Goal: Communication & Community: Answer question/provide support

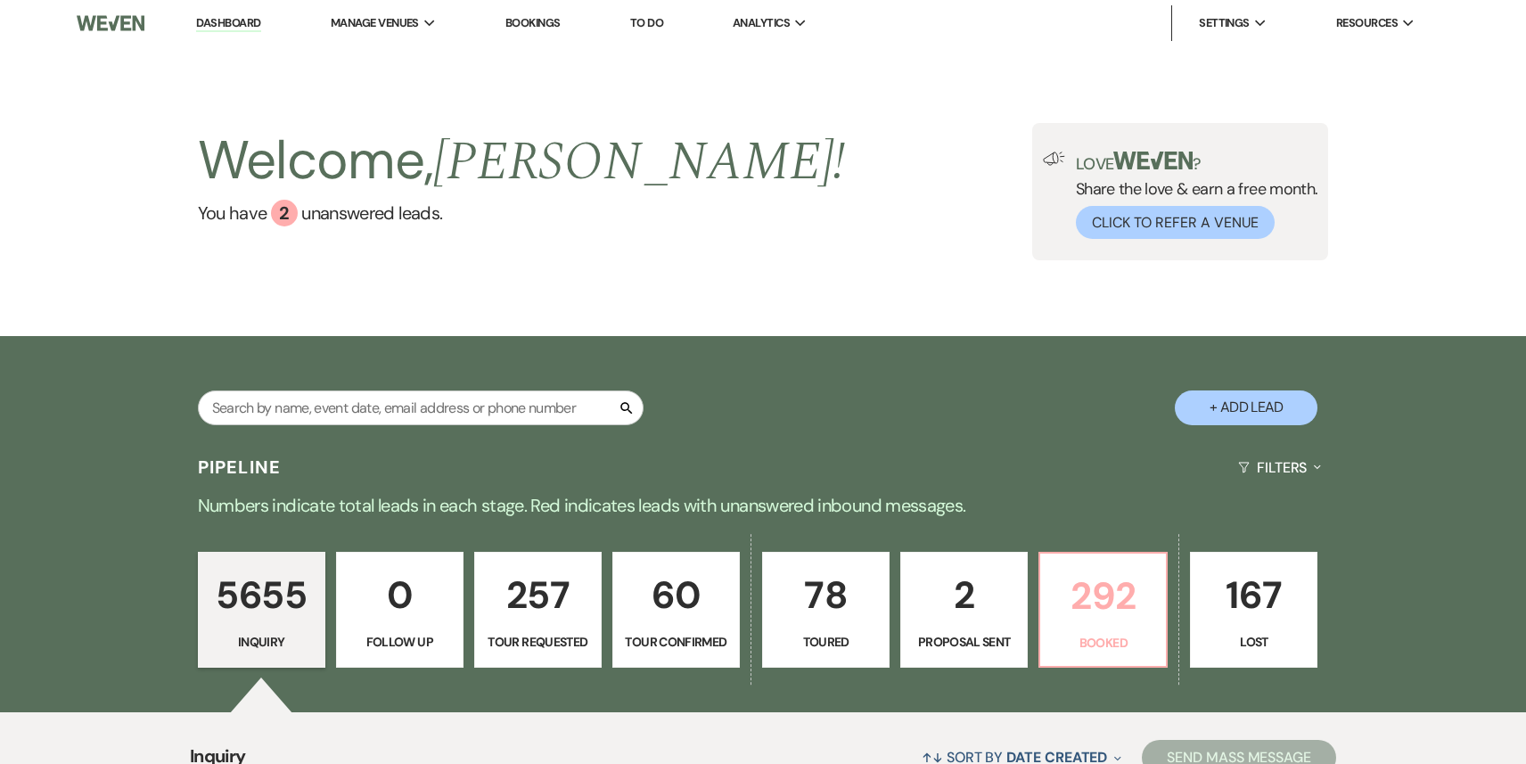
click at [1092, 611] on p "292" at bounding box center [1103, 596] width 104 height 60
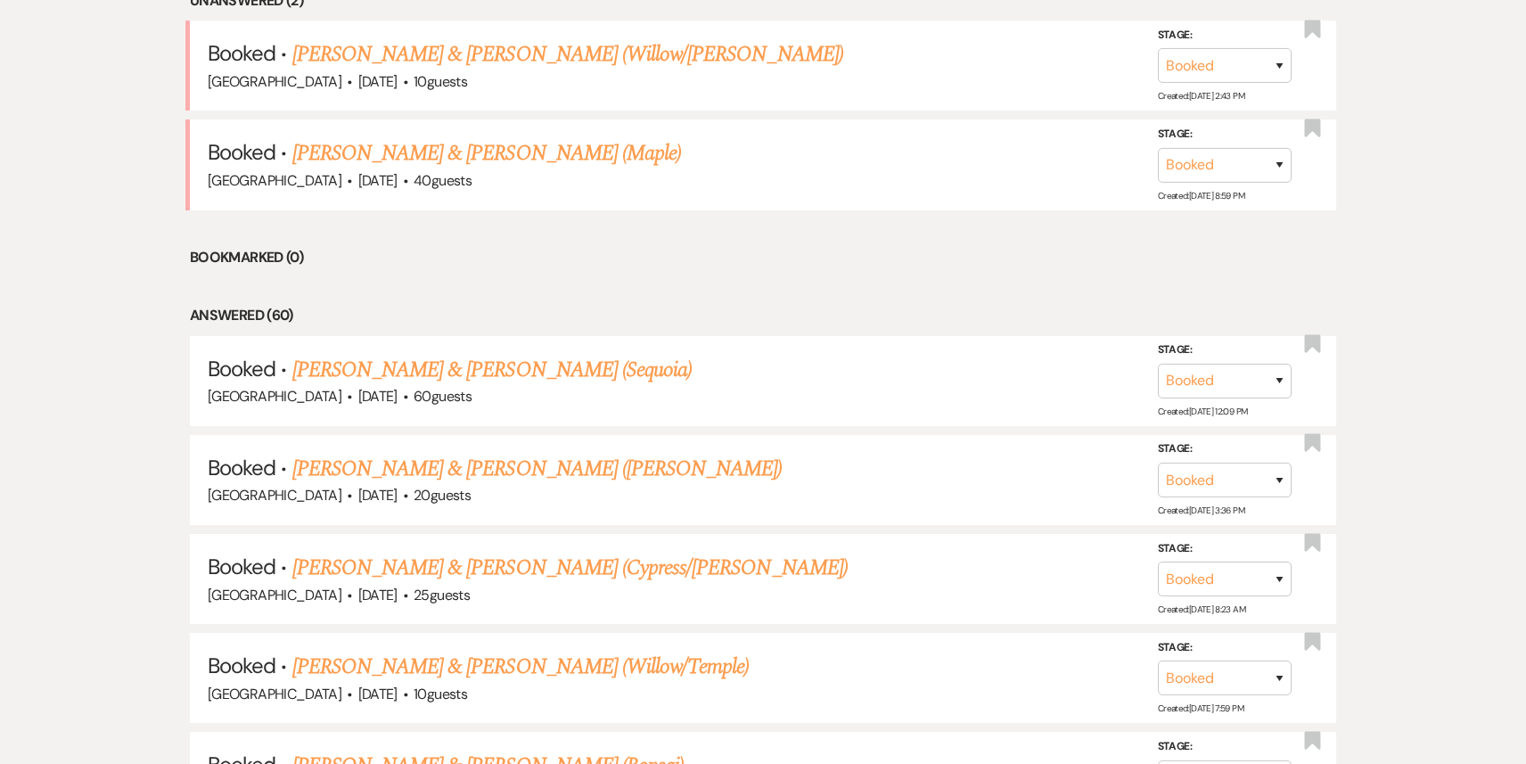
scroll to position [801, 0]
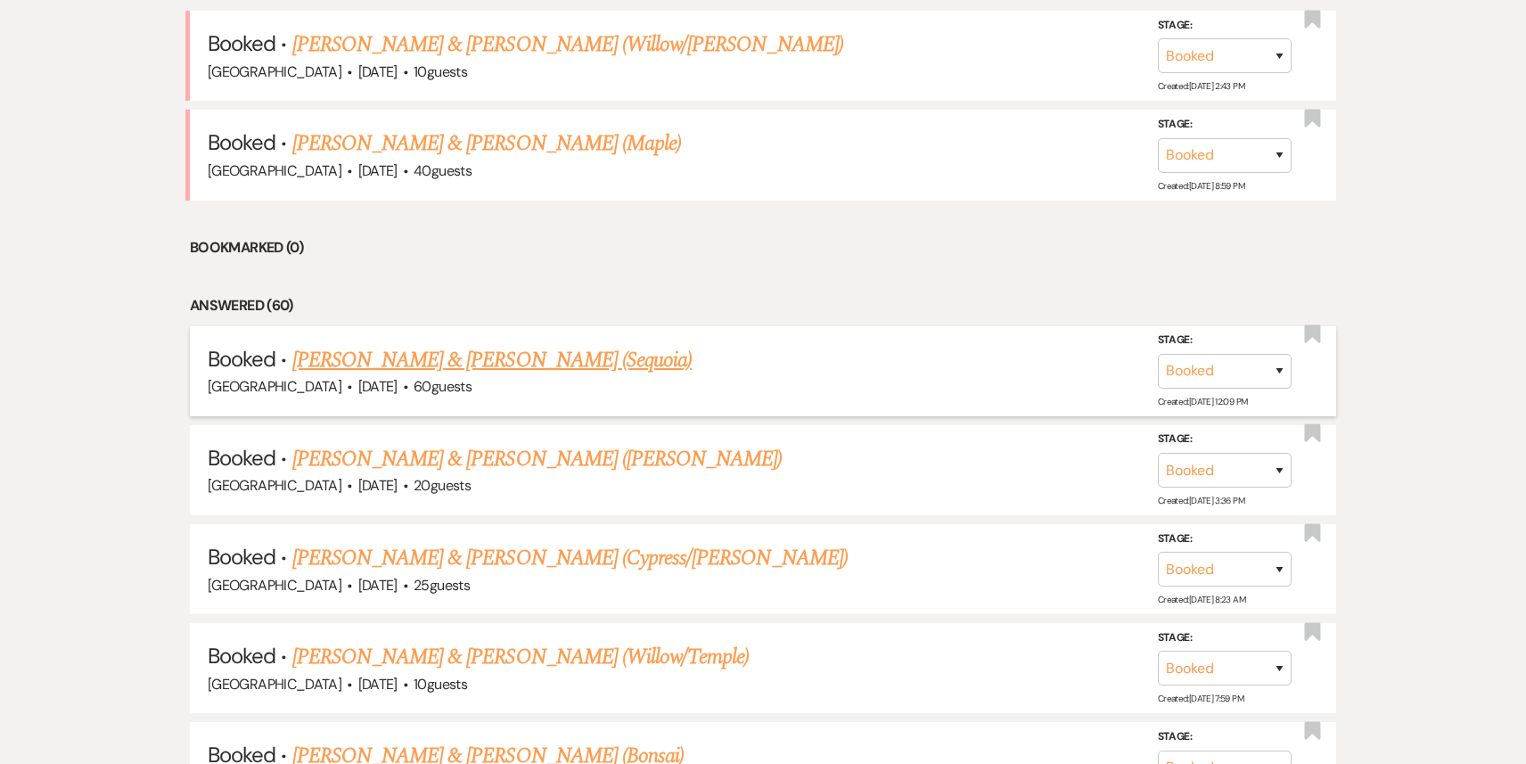
click at [593, 358] on link "[PERSON_NAME] & [PERSON_NAME] (Sequoia)" at bounding box center [492, 360] width 400 height 32
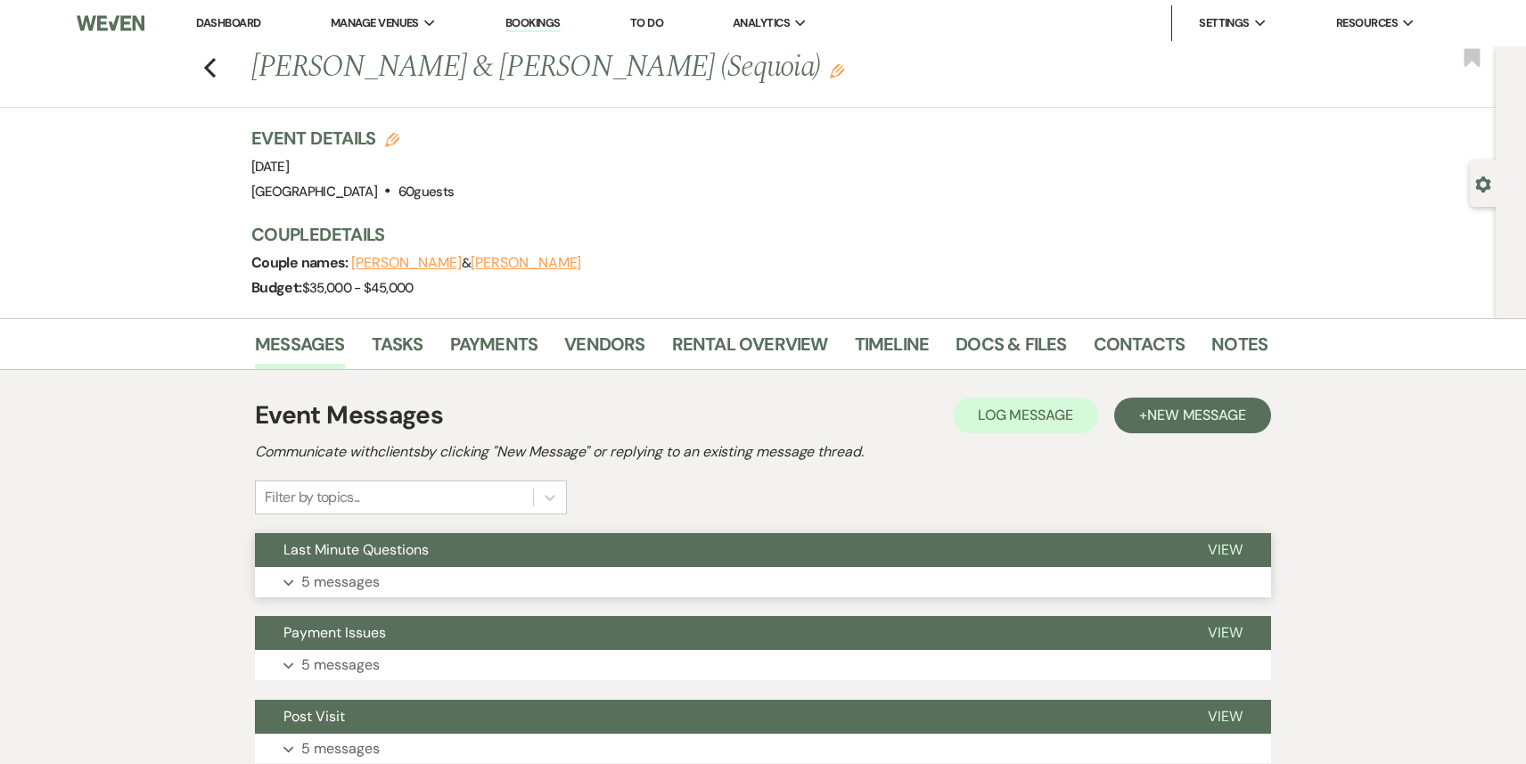
click at [652, 560] on button "Last Minute Questions" at bounding box center [717, 550] width 924 height 34
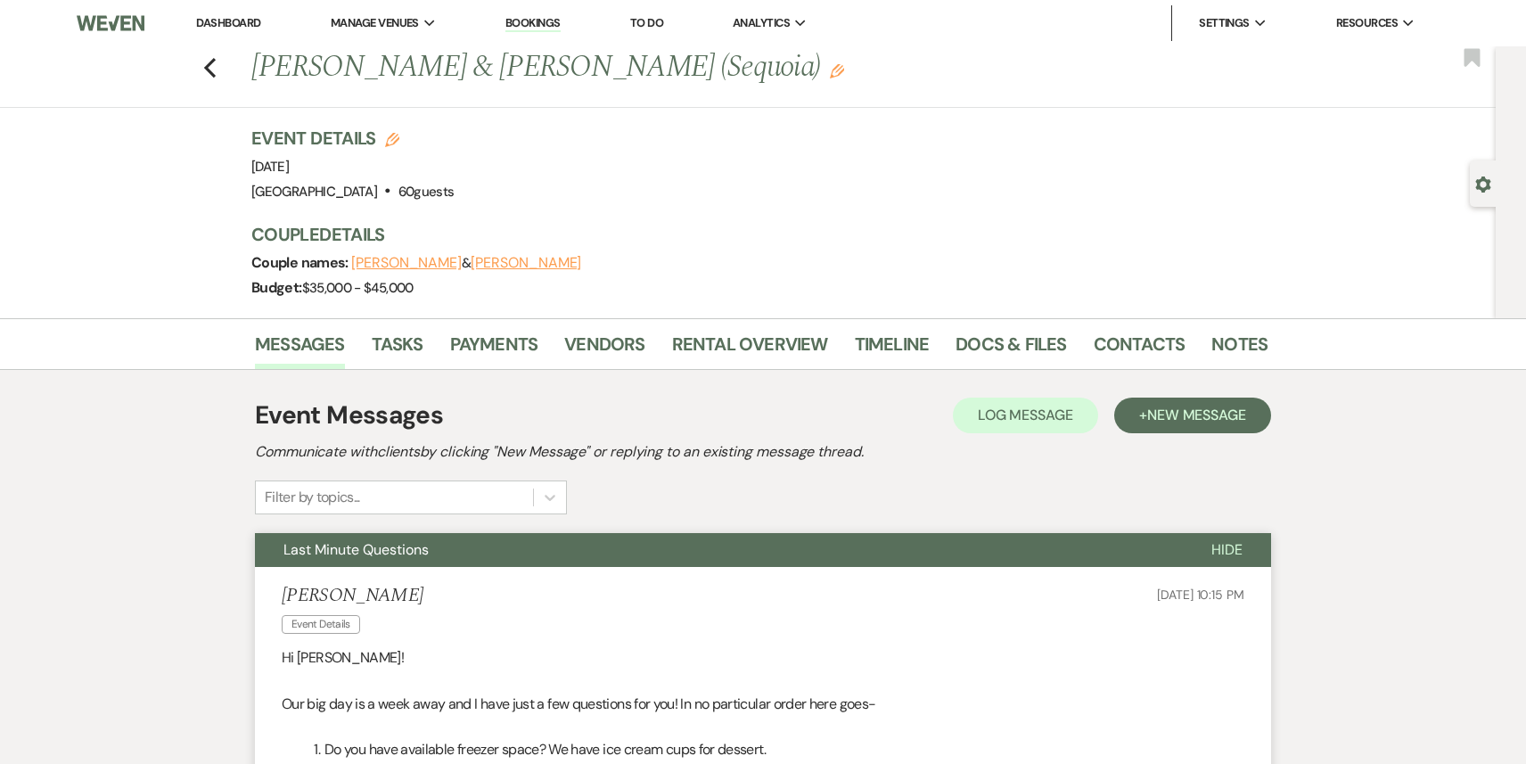
click at [644, 548] on button "Last Minute Questions" at bounding box center [719, 550] width 928 height 34
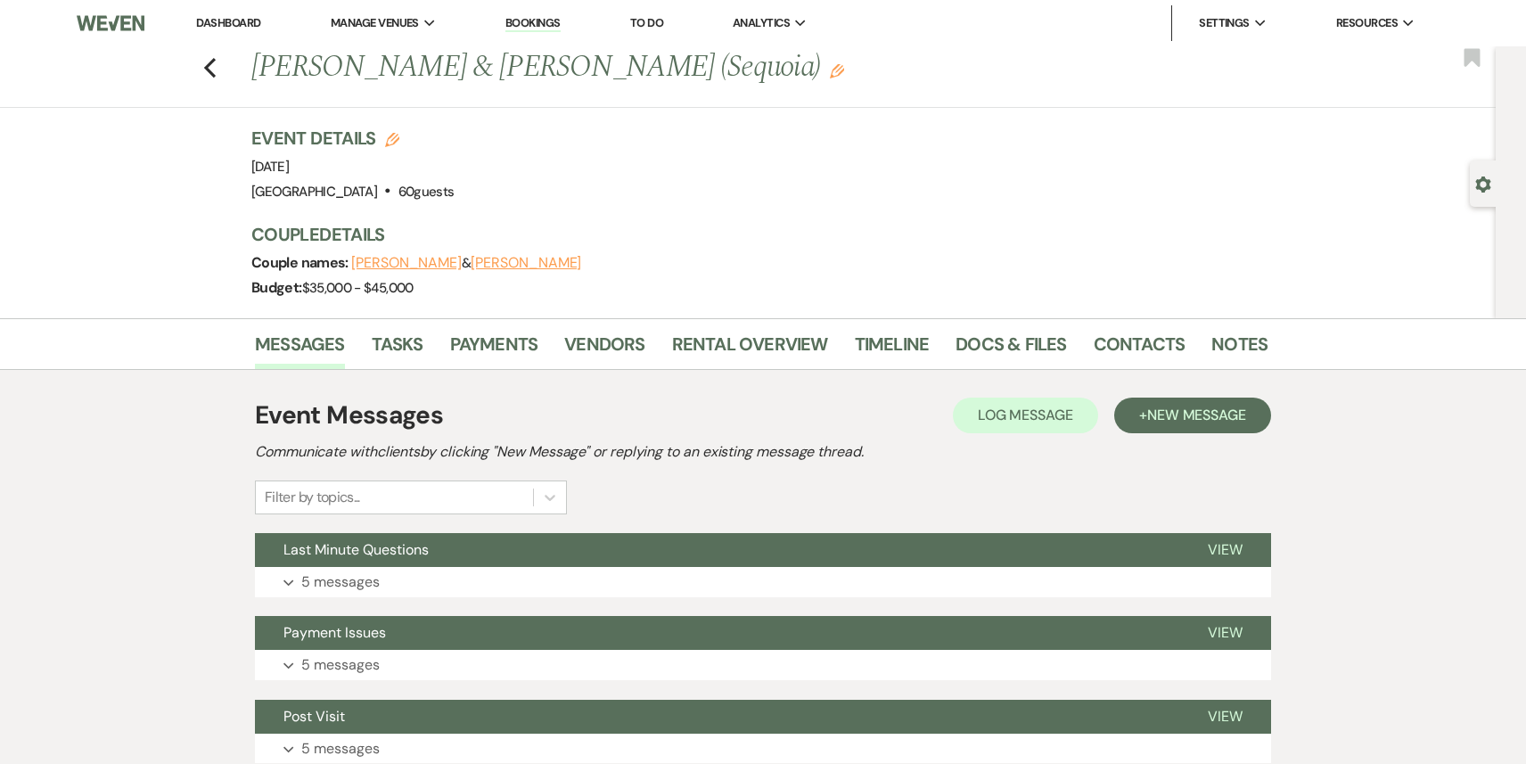
click at [218, 15] on link "Dashboard" at bounding box center [228, 22] width 64 height 15
